Goal: Find specific page/section: Find specific page/section

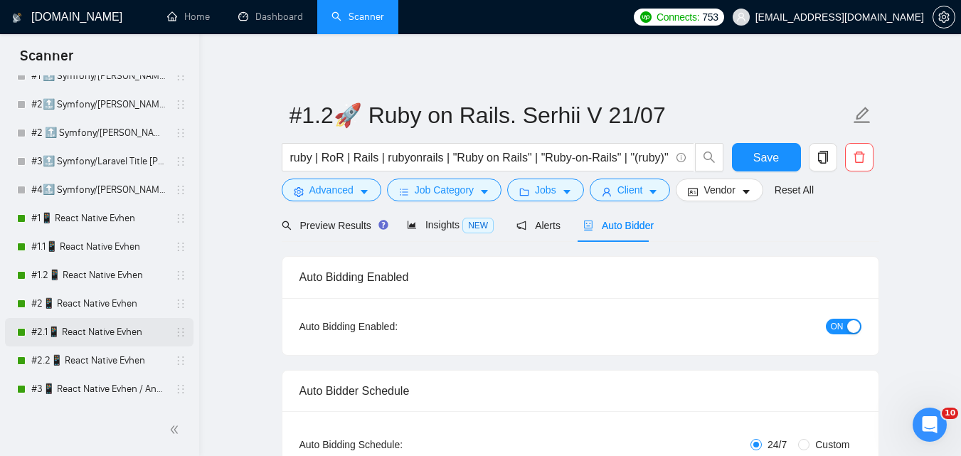
scroll to position [285, 0]
click at [113, 212] on link "#1📱 React Native Evhen" at bounding box center [98, 217] width 135 height 28
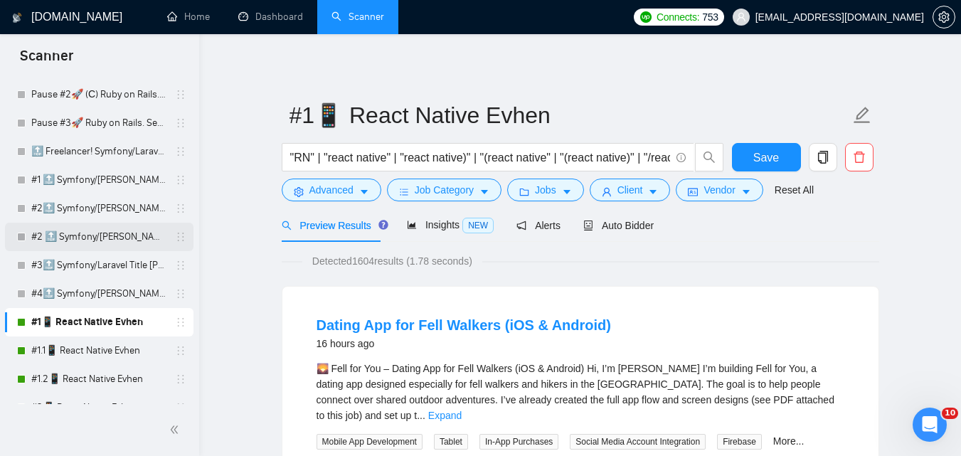
scroll to position [214, 0]
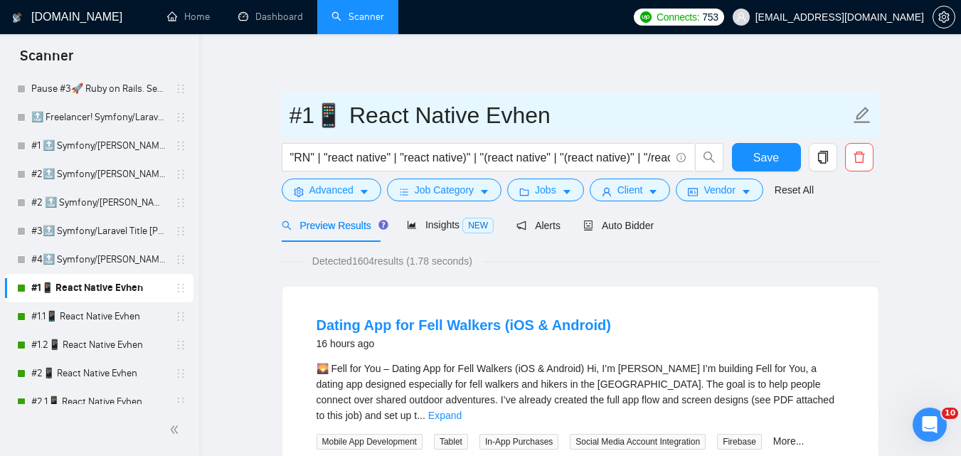
drag, startPoint x: 293, startPoint y: 117, endPoint x: 539, endPoint y: 104, distance: 246.6
click at [537, 105] on input "#1📱 React Native Evhen" at bounding box center [570, 115] width 561 height 36
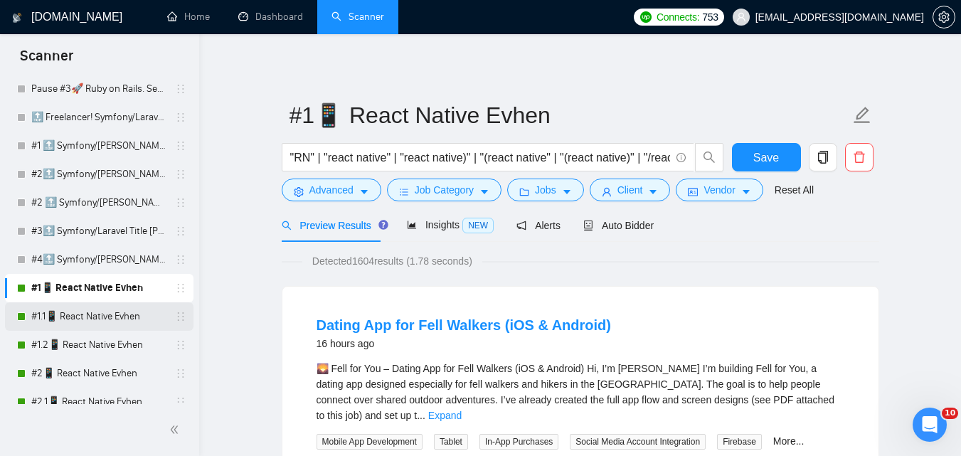
click at [76, 307] on link "#1.1📱 React Native Evhen" at bounding box center [98, 316] width 135 height 28
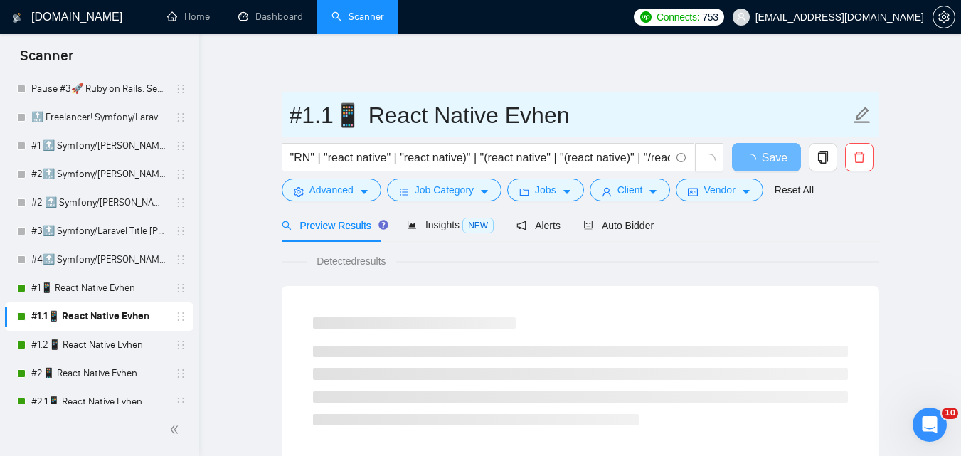
drag, startPoint x: 288, startPoint y: 122, endPoint x: 561, endPoint y: 122, distance: 272.6
click at [561, 122] on span "#1.1📱 React Native Evhen" at bounding box center [581, 115] width 598 height 45
drag, startPoint x: 559, startPoint y: 122, endPoint x: 279, endPoint y: 159, distance: 282.9
click at [282, 159] on form "#1.1📱 React Native Evhen "RN" | "react native" | "react native)" | "(react nati…" at bounding box center [581, 151] width 598 height 116
